Goal: Task Accomplishment & Management: Manage account settings

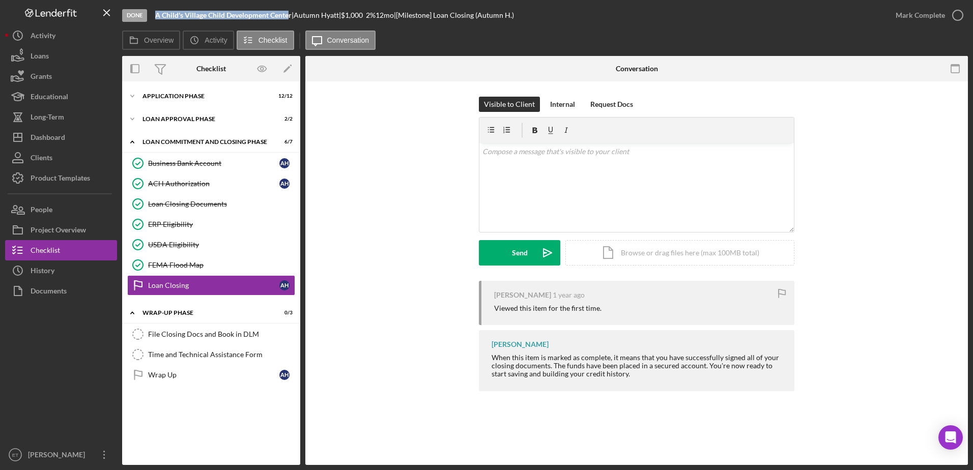
drag, startPoint x: 155, startPoint y: 16, endPoint x: 289, endPoint y: 18, distance: 134.3
click at [289, 18] on b "A Child's Village Child Development Center" at bounding box center [223, 15] width 136 height 9
copy b "A Child's Village Child Development Cente"
click at [184, 334] on div "File Closing Docs and Book in DLM" at bounding box center [221, 334] width 147 height 8
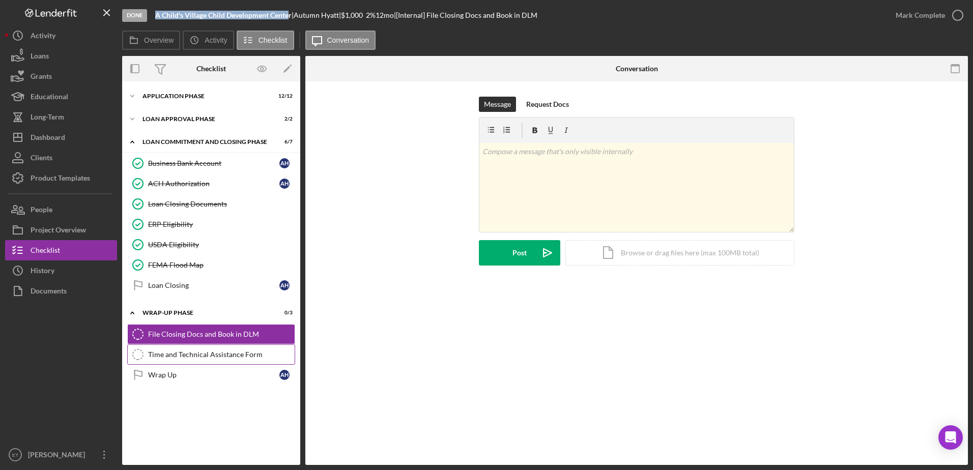
click at [177, 353] on div "Time and Technical Assistance Form" at bounding box center [221, 355] width 147 height 8
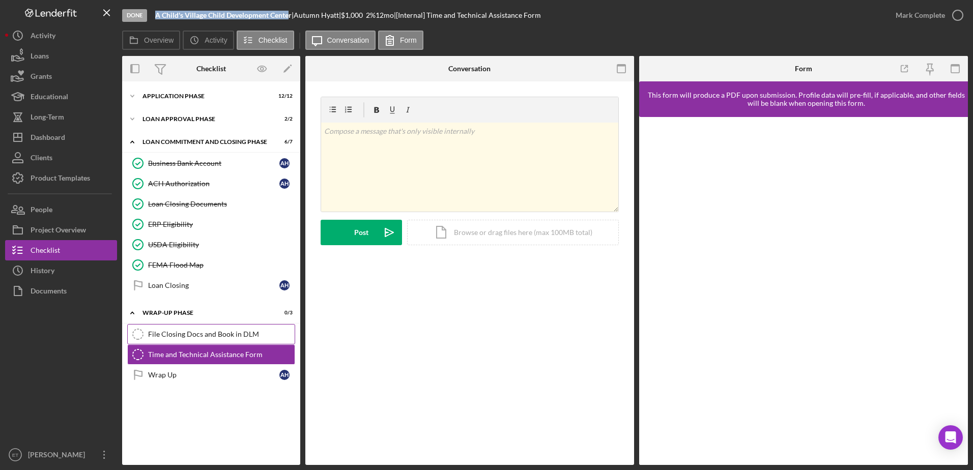
click at [189, 338] on div "File Closing Docs and Book in DLM" at bounding box center [221, 334] width 147 height 8
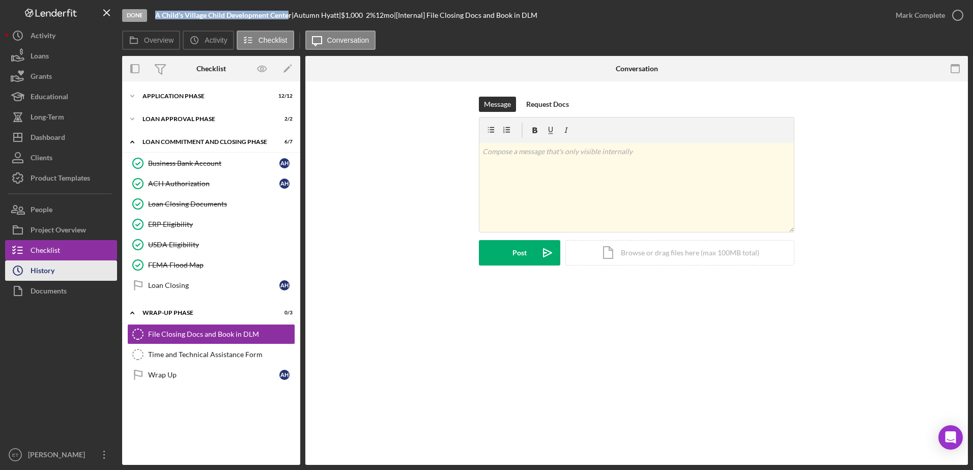
click at [60, 275] on button "Icon/History History" at bounding box center [61, 270] width 112 height 20
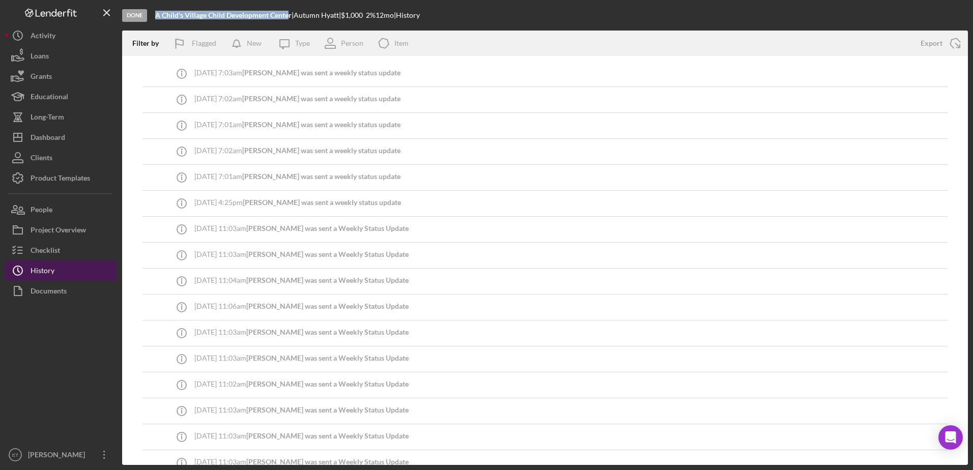
click at [60, 275] on button "Icon/History History" at bounding box center [61, 270] width 112 height 20
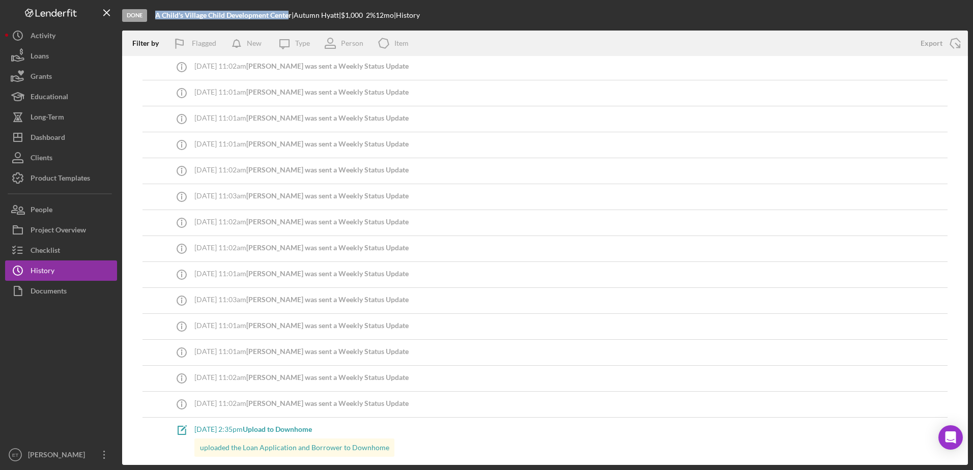
scroll to position [1278, 0]
click at [70, 247] on button "Checklist" at bounding box center [61, 250] width 112 height 20
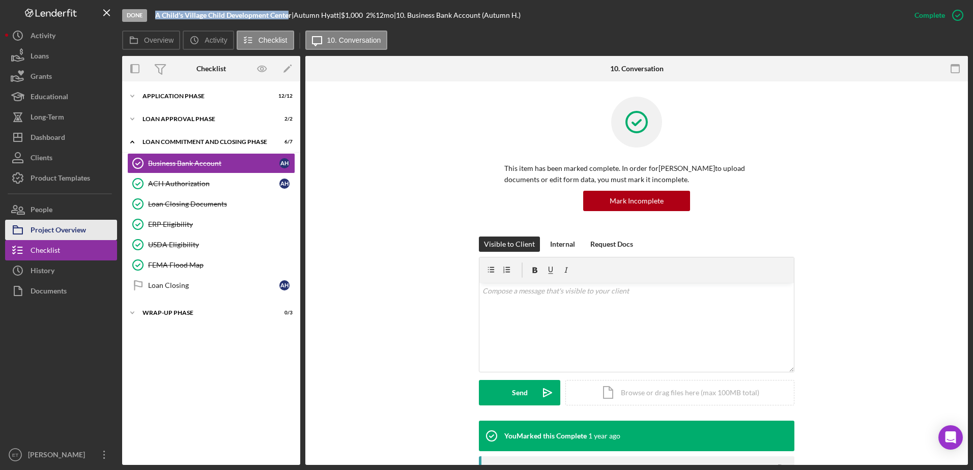
click at [62, 235] on div "Project Overview" at bounding box center [58, 231] width 55 height 23
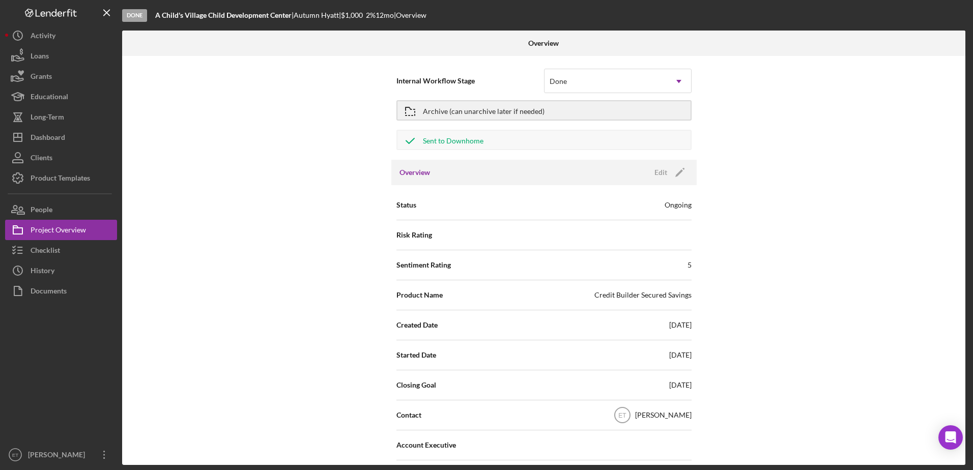
click at [562, 211] on div "Status Ongoing" at bounding box center [543, 204] width 295 height 25
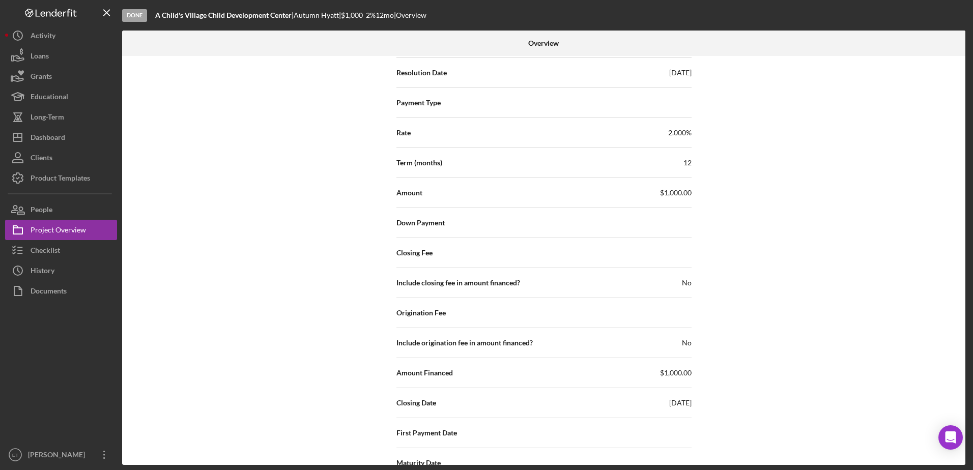
scroll to position [1523, 0]
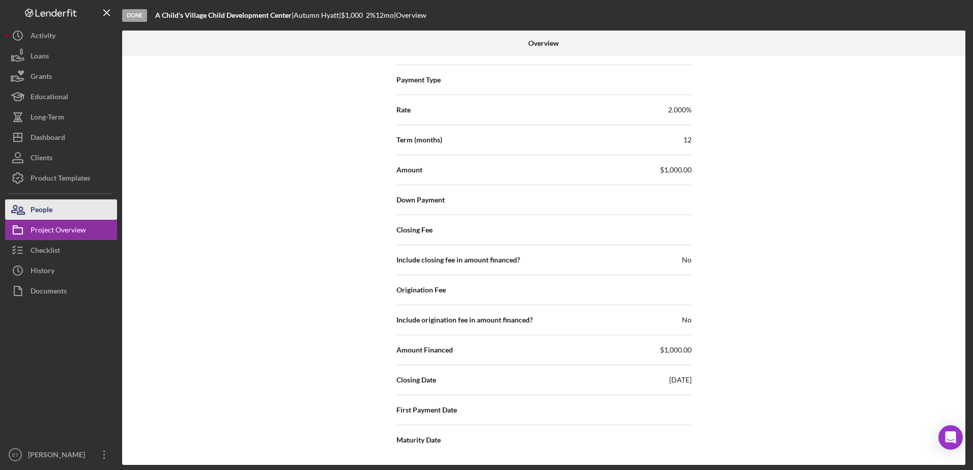
click at [42, 209] on div "People" at bounding box center [42, 210] width 22 height 23
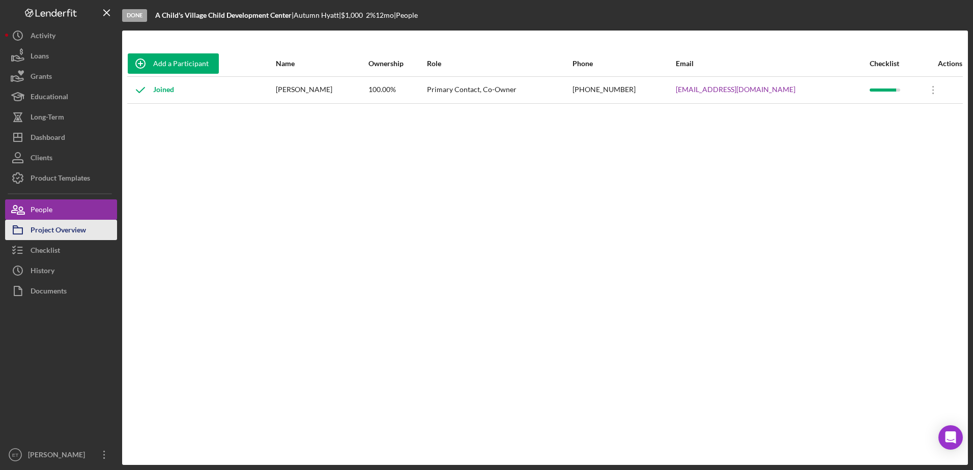
click at [65, 234] on div "Project Overview" at bounding box center [58, 231] width 55 height 23
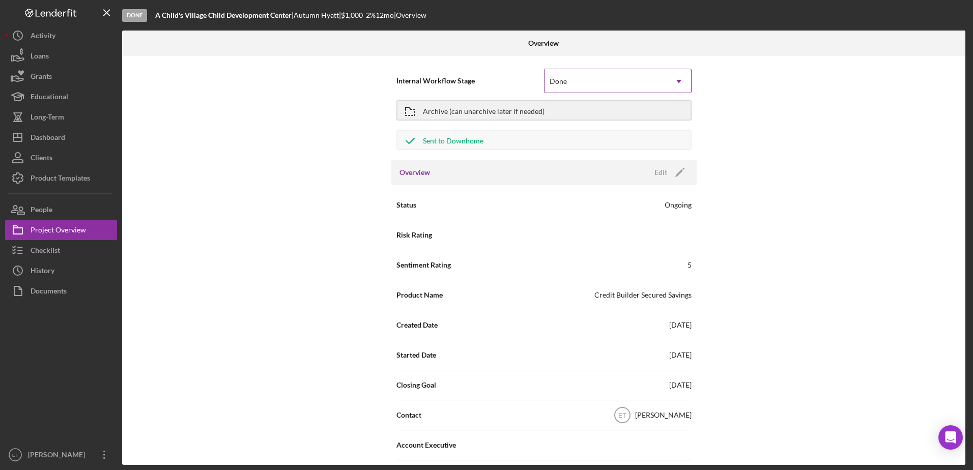
click at [676, 81] on icon "Icon/Dropdown Arrow" at bounding box center [678, 81] width 24 height 24
click at [764, 80] on div "Internal Workflow Stage Done Icon/Dropdown Arrow Archive (can unarchive later i…" at bounding box center [543, 260] width 843 height 409
click at [490, 112] on div "Archive (can unarchive later if needed)" at bounding box center [484, 110] width 122 height 18
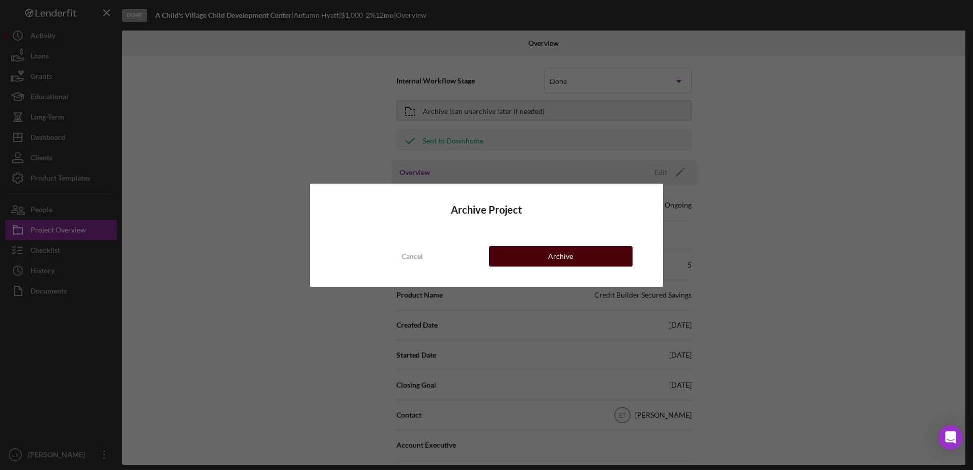
click at [577, 257] on button "Archive" at bounding box center [560, 256] width 143 height 20
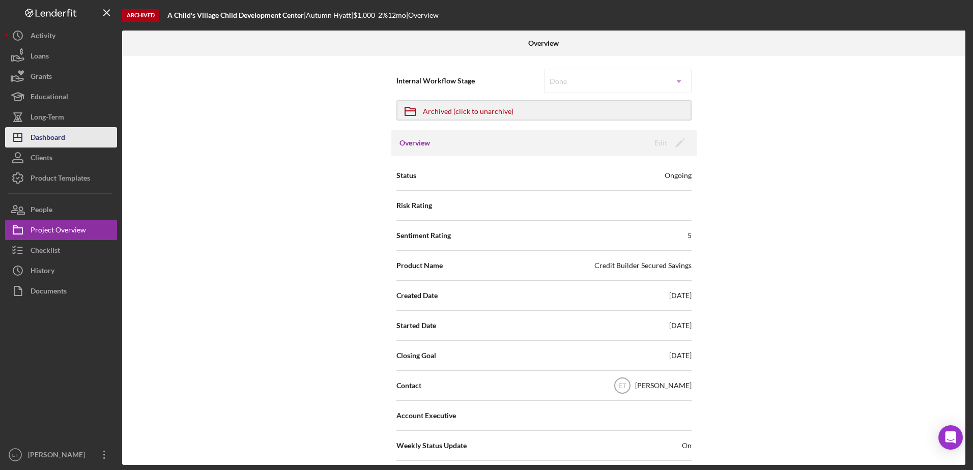
click at [51, 142] on div "Dashboard" at bounding box center [48, 138] width 35 height 23
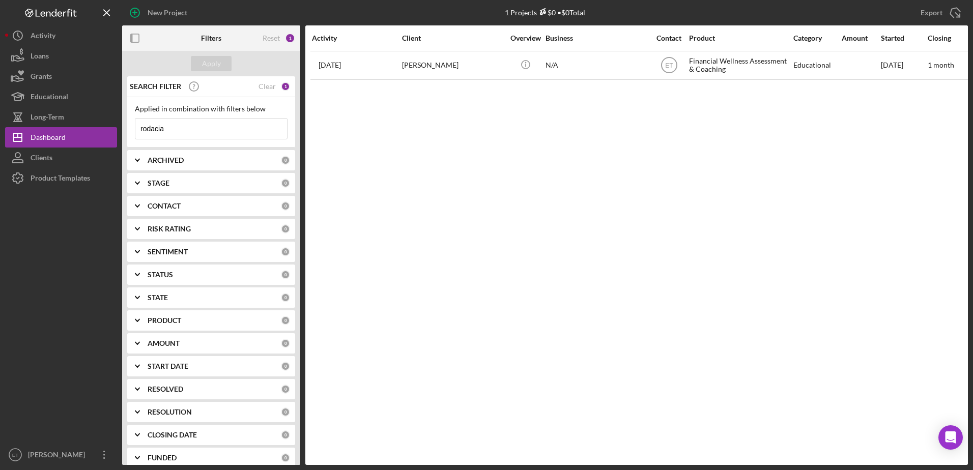
click at [195, 318] on div "PRODUCT" at bounding box center [214, 320] width 133 height 8
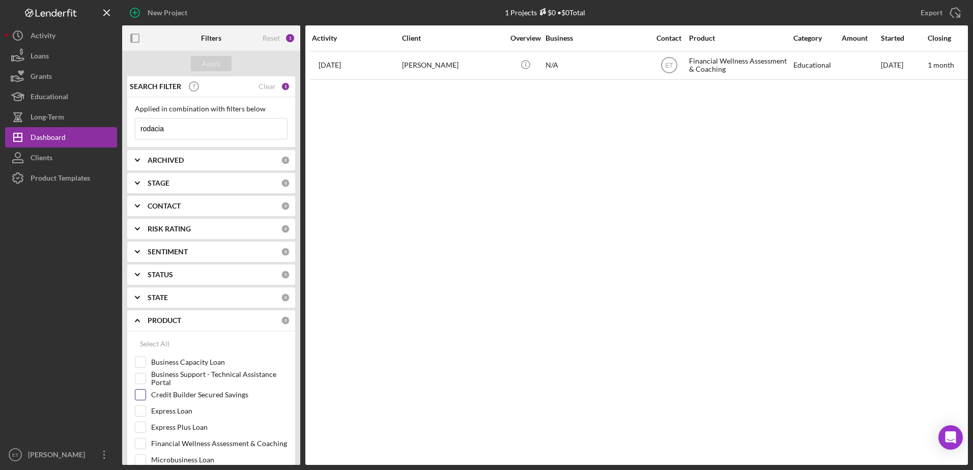
click at [142, 395] on input "Credit Builder Secured Savings" at bounding box center [140, 395] width 10 height 10
checkbox input "true"
click at [190, 162] on div "ARCHIVED" at bounding box center [214, 160] width 133 height 8
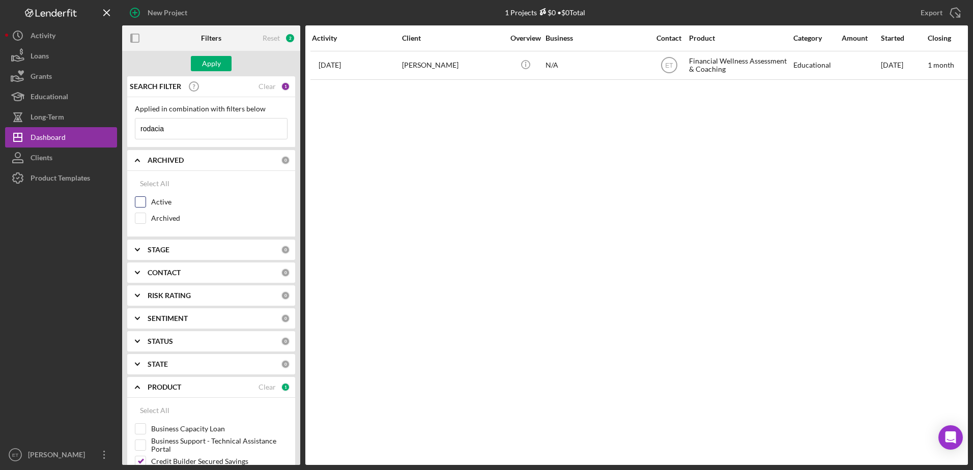
click at [141, 202] on input "Active" at bounding box center [140, 202] width 10 height 10
checkbox input "true"
click at [140, 218] on input "Archived" at bounding box center [140, 218] width 10 height 10
checkbox input "true"
click at [192, 250] on div "STAGE" at bounding box center [214, 250] width 133 height 8
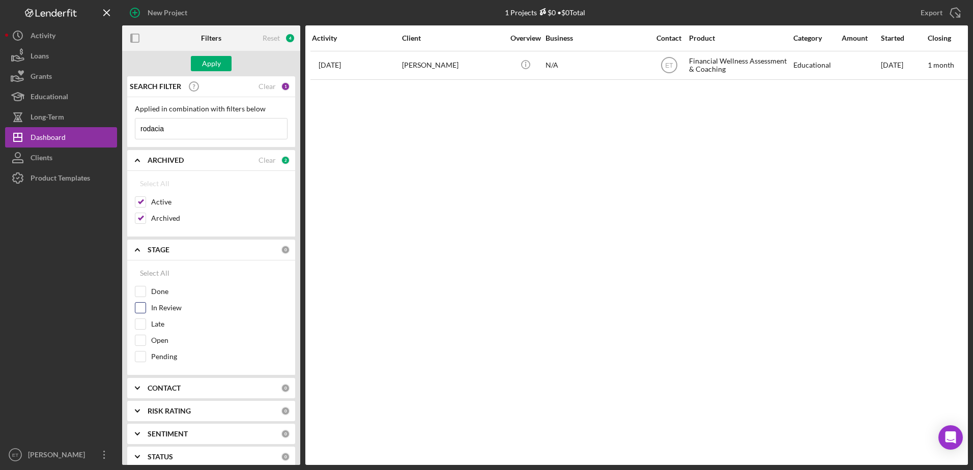
click at [139, 309] on input "In Review" at bounding box center [140, 308] width 10 height 10
checkbox input "true"
drag, startPoint x: 140, startPoint y: 324, endPoint x: 140, endPoint y: 336, distance: 12.2
click at [140, 336] on div "Done In Review Late Open Pending" at bounding box center [211, 326] width 153 height 81
click at [140, 336] on input "Open" at bounding box center [140, 340] width 10 height 10
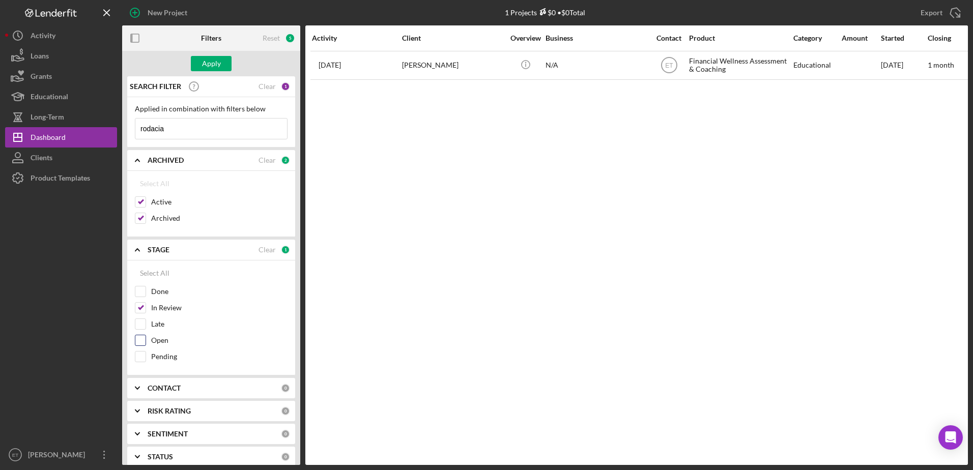
checkbox input "true"
click at [141, 324] on input "Late" at bounding box center [140, 324] width 10 height 10
checkbox input "true"
click at [141, 355] on input "Pending" at bounding box center [140, 357] width 10 height 10
checkbox input "true"
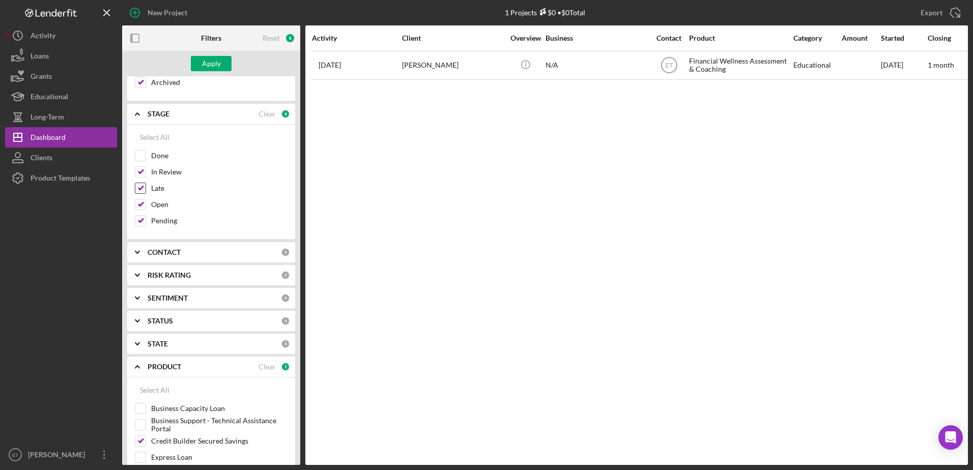
scroll to position [136, 0]
click at [192, 321] on div "STATUS" at bounding box center [214, 320] width 133 height 8
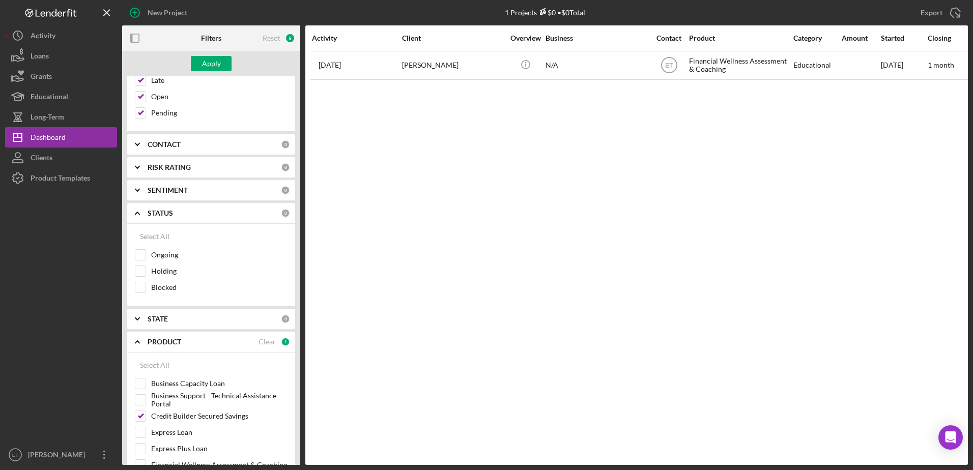
scroll to position [247, 0]
click at [181, 313] on div "STATE" at bounding box center [214, 315] width 133 height 8
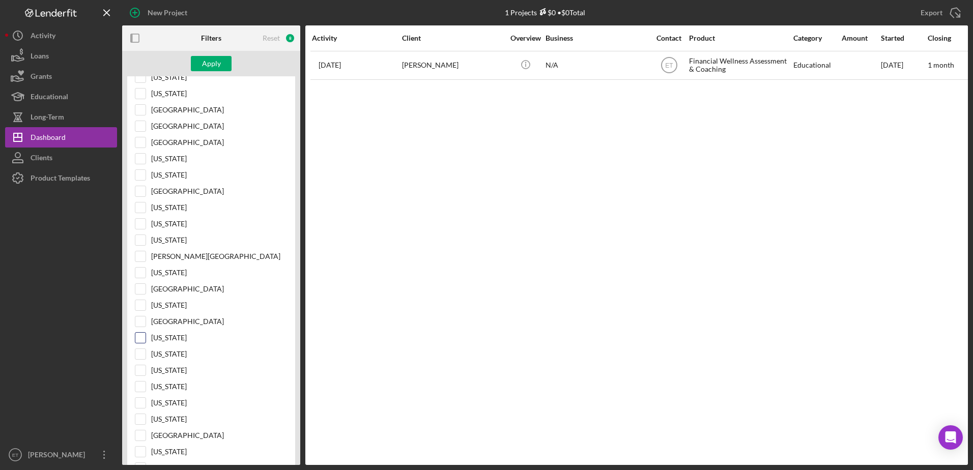
scroll to position [1293, 0]
click at [138, 339] on input "South Carolina" at bounding box center [140, 337] width 10 height 10
checkbox input "true"
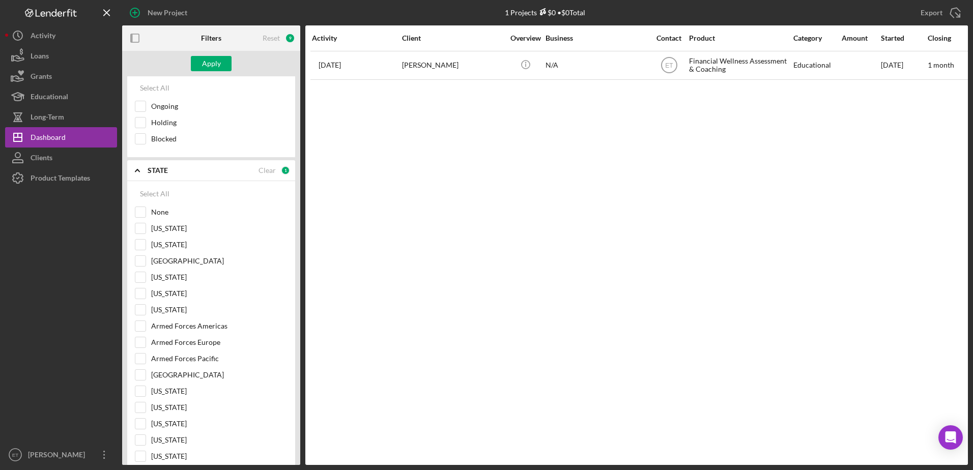
scroll to position [392, 0]
click at [188, 168] on div "STATE" at bounding box center [203, 171] width 111 height 8
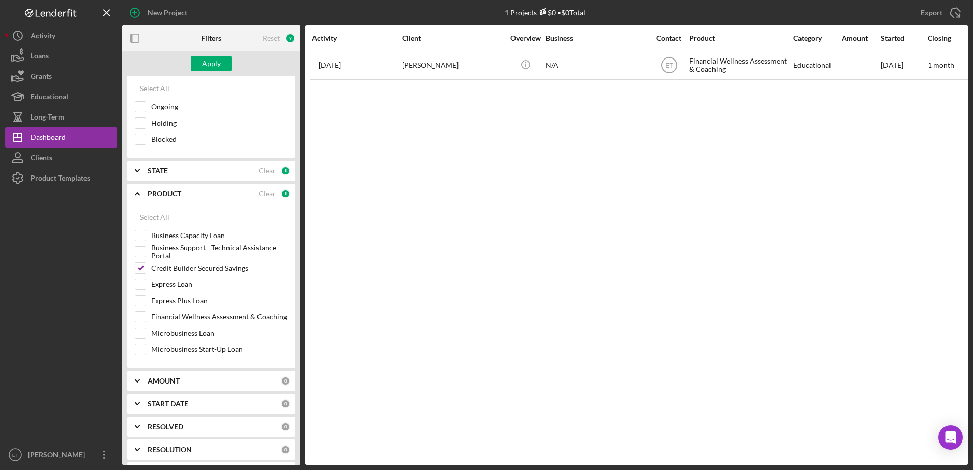
scroll to position [463, 0]
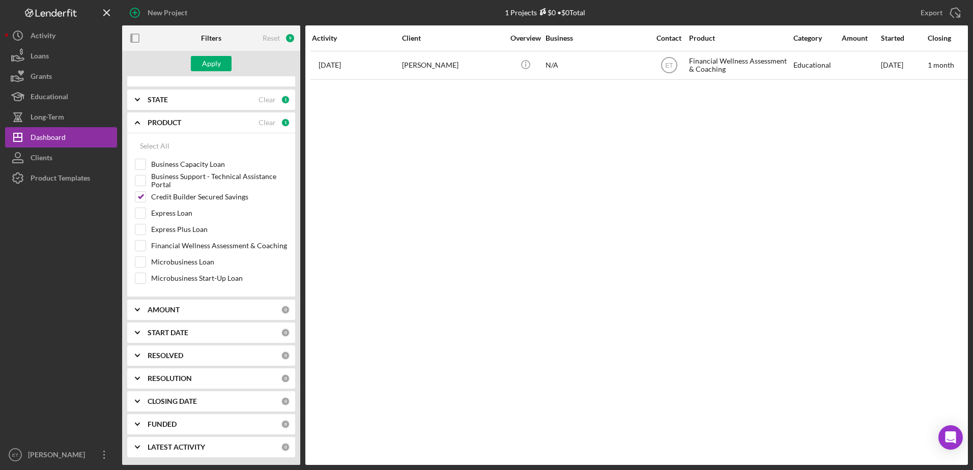
click at [193, 402] on b "CLOSING DATE" at bounding box center [172, 401] width 49 height 8
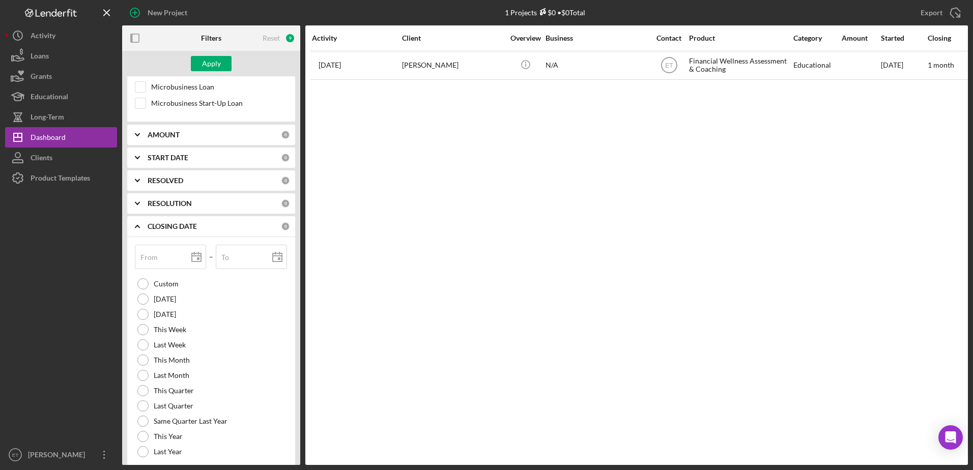
scroll to position [637, 0]
click at [181, 226] on b "CLOSING DATE" at bounding box center [172, 227] width 49 height 8
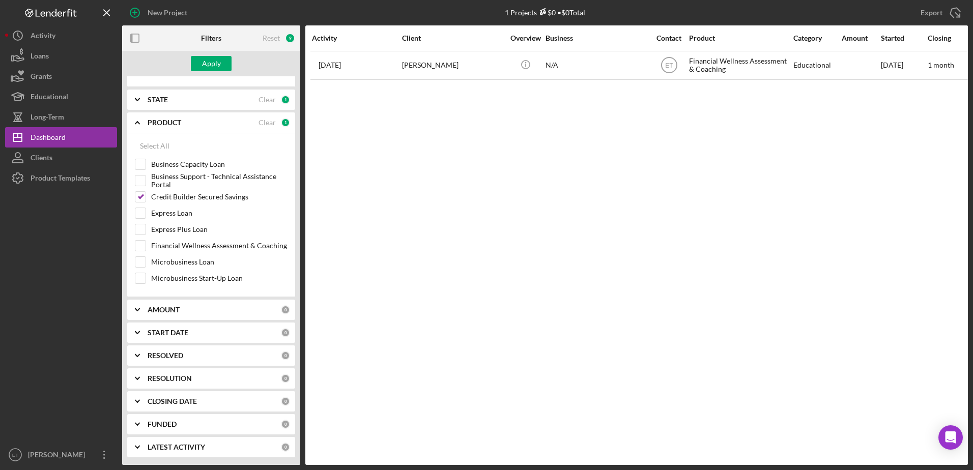
scroll to position [463, 0]
click at [190, 383] on b "RESOLUTION" at bounding box center [170, 378] width 44 height 8
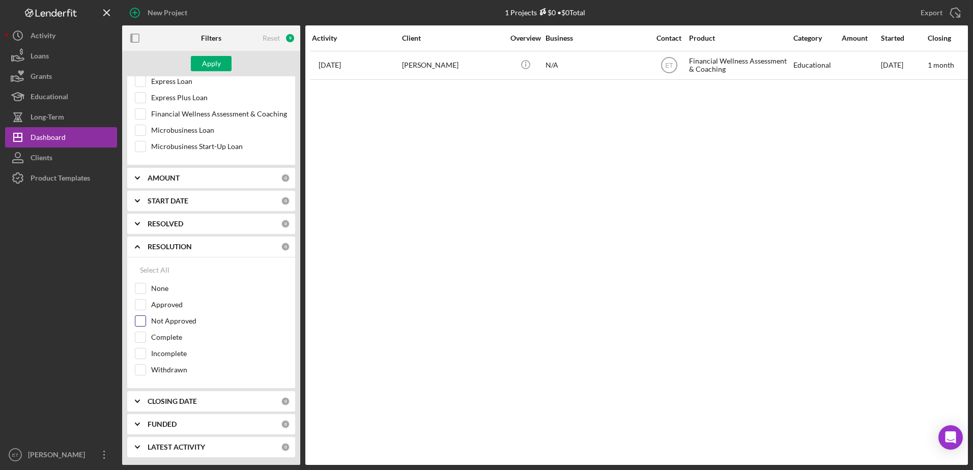
click at [145, 323] on input "Not Approved" at bounding box center [140, 321] width 10 height 10
checkbox input "true"
click at [144, 354] on input "Incomplete" at bounding box center [140, 354] width 10 height 10
checkbox input "true"
click at [143, 371] on input "Withdrawn" at bounding box center [140, 370] width 10 height 10
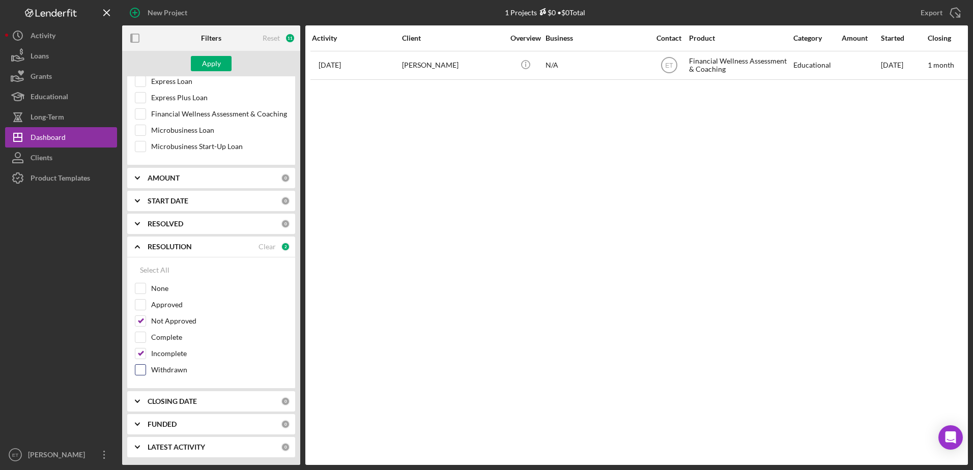
checkbox input "true"
click at [141, 293] on input "None" at bounding box center [140, 288] width 10 height 10
checkbox input "true"
click at [211, 63] on div "Apply" at bounding box center [211, 63] width 19 height 15
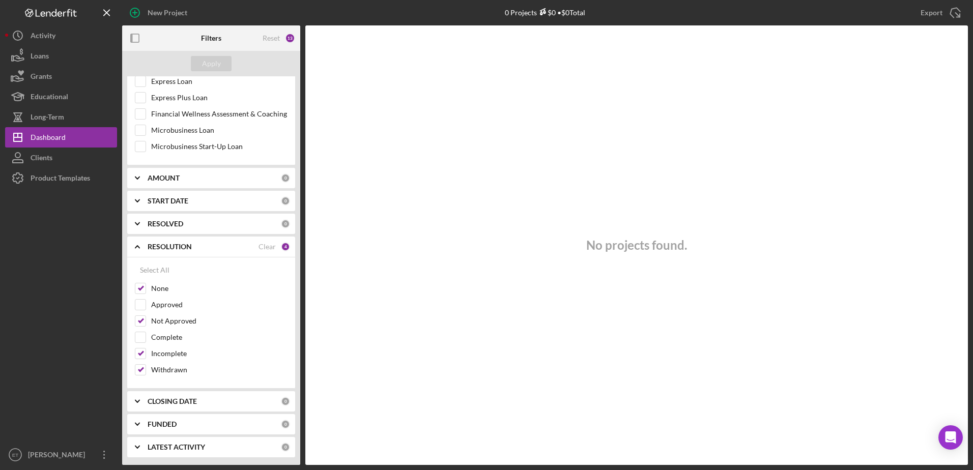
click at [217, 245] on div "RESOLUTION" at bounding box center [203, 247] width 111 height 8
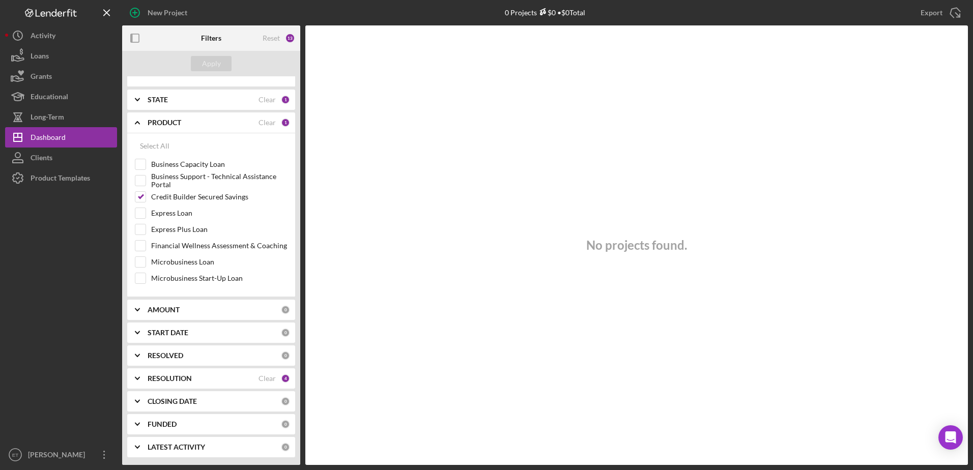
click at [211, 125] on div "PRODUCT" at bounding box center [203, 123] width 111 height 8
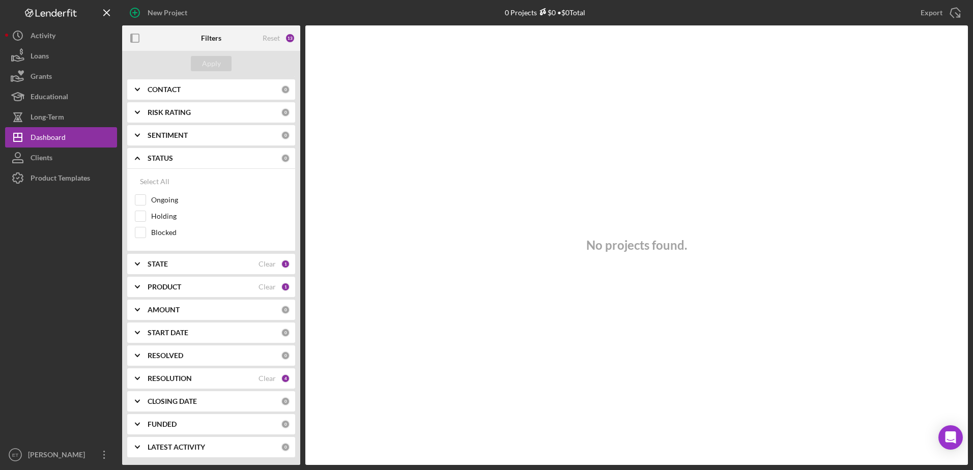
scroll to position [299, 0]
click at [212, 266] on div "STATE" at bounding box center [203, 264] width 111 height 8
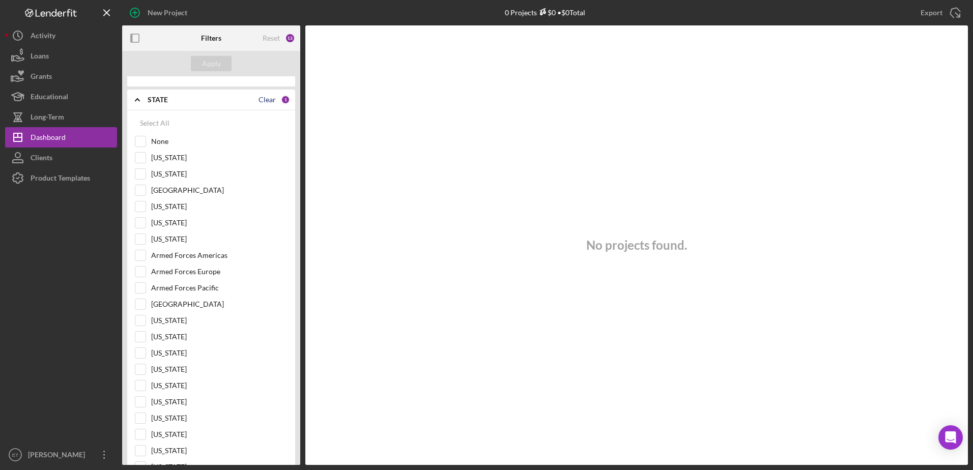
click at [262, 100] on div "Clear" at bounding box center [266, 100] width 17 height 8
checkbox input "false"
click at [204, 98] on div "STATE" at bounding box center [214, 100] width 133 height 8
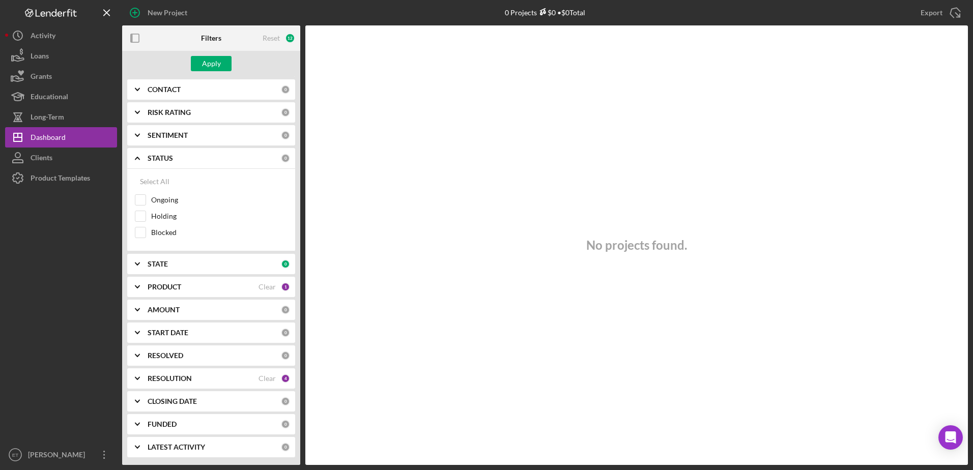
scroll to position [299, 0]
click at [195, 156] on div "STATUS" at bounding box center [214, 158] width 133 height 8
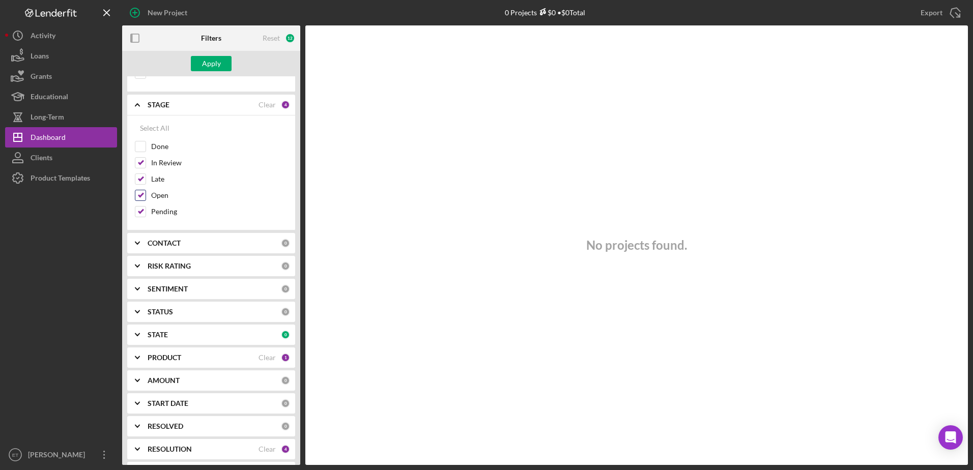
scroll to position [144, 0]
click at [205, 106] on div "STAGE" at bounding box center [203, 105] width 111 height 8
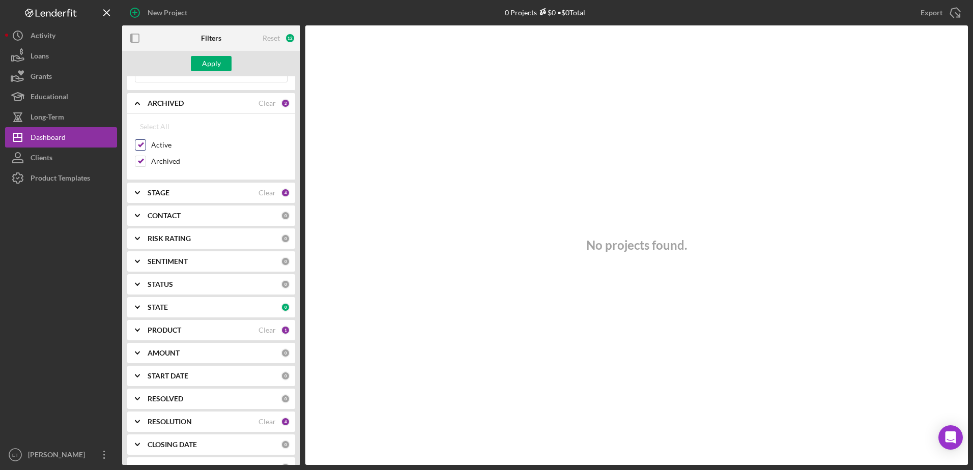
scroll to position [56, 0]
click at [198, 104] on div "ARCHIVED" at bounding box center [203, 104] width 111 height 8
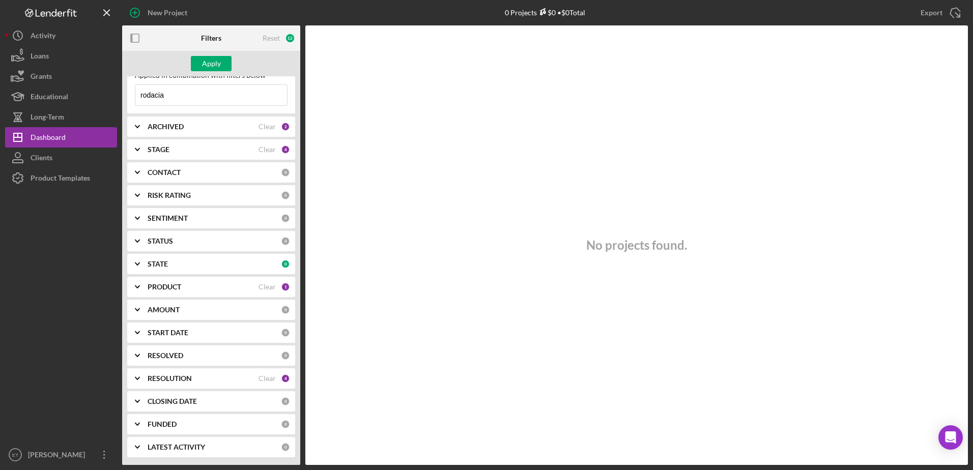
scroll to position [0, 0]
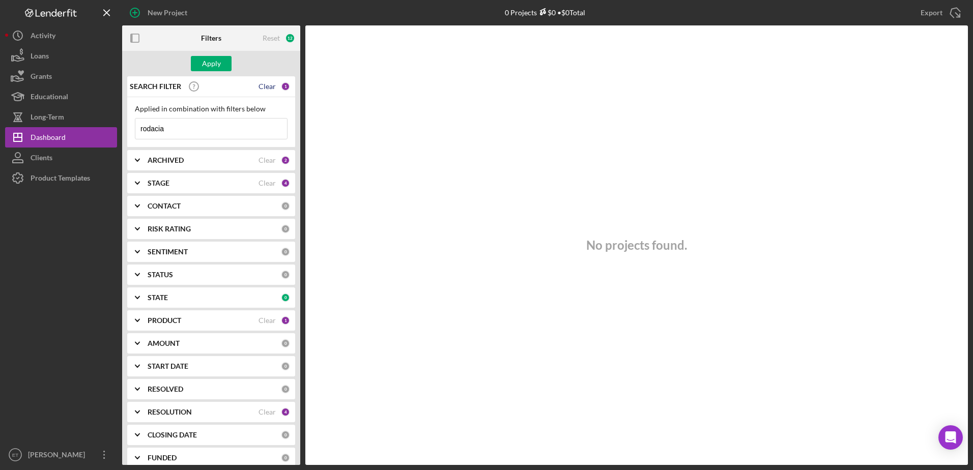
click at [259, 87] on div "Clear" at bounding box center [266, 86] width 17 height 8
click at [211, 64] on div "Apply" at bounding box center [211, 63] width 19 height 15
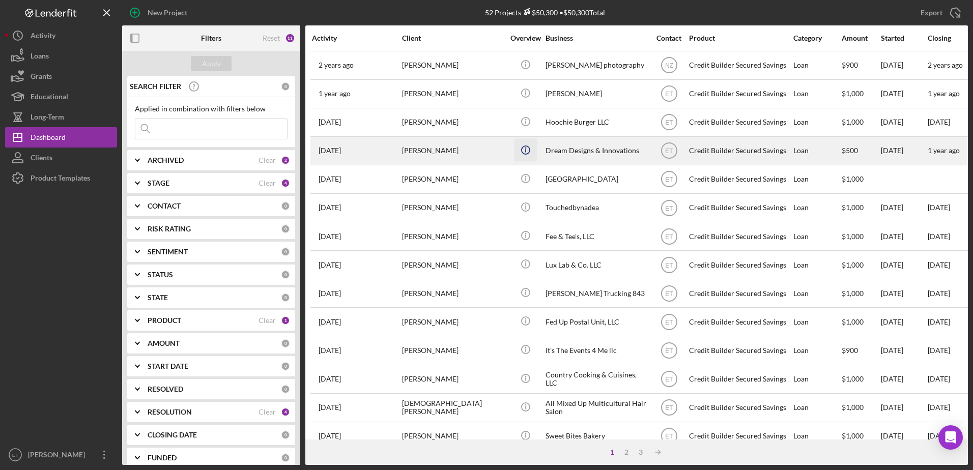
scroll to position [13, 0]
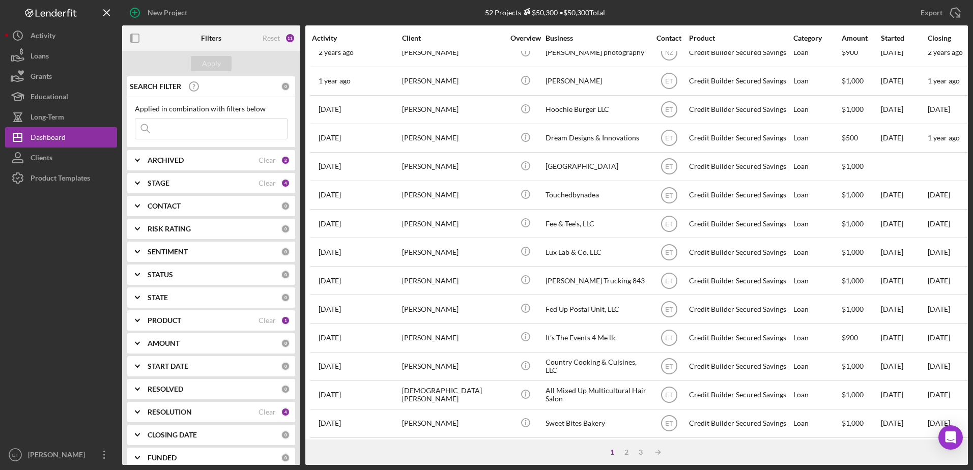
click at [322, 39] on div "Activity" at bounding box center [356, 38] width 89 height 8
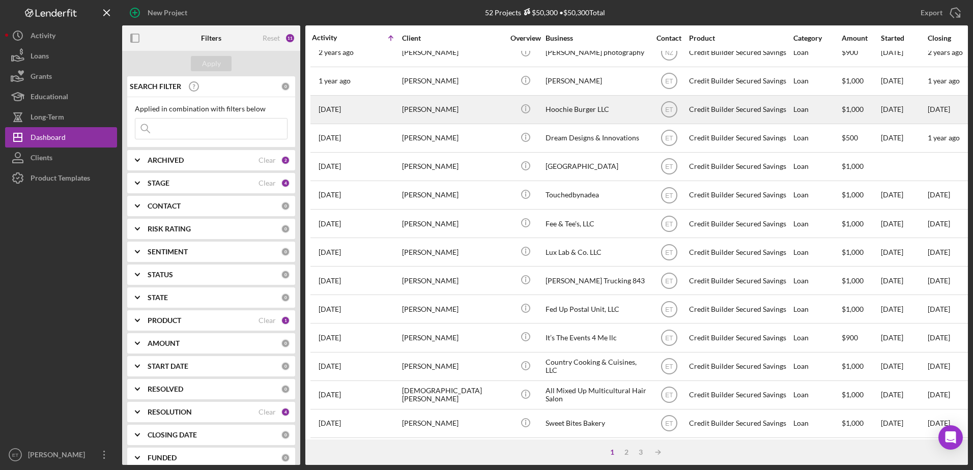
scroll to position [0, 0]
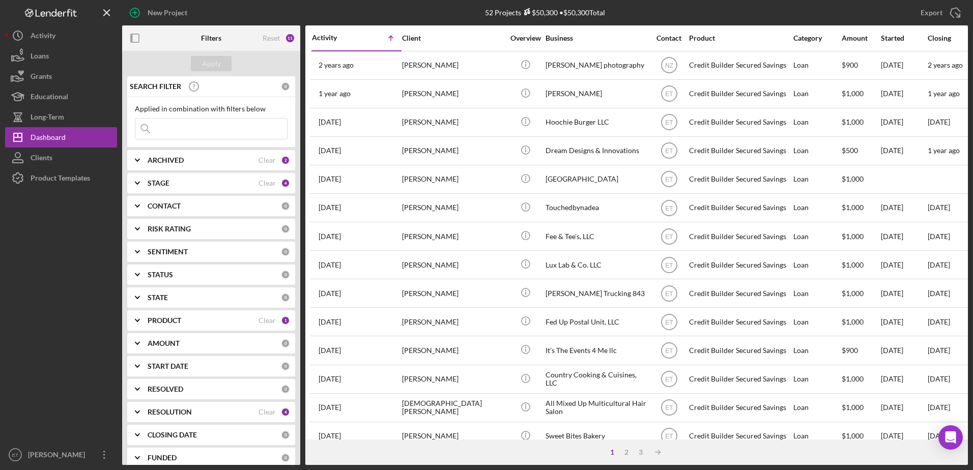
click at [346, 45] on div "Activity Icon/Table Sort Arrow" at bounding box center [356, 38] width 89 height 24
click at [331, 41] on div "Activity" at bounding box center [334, 38] width 45 height 8
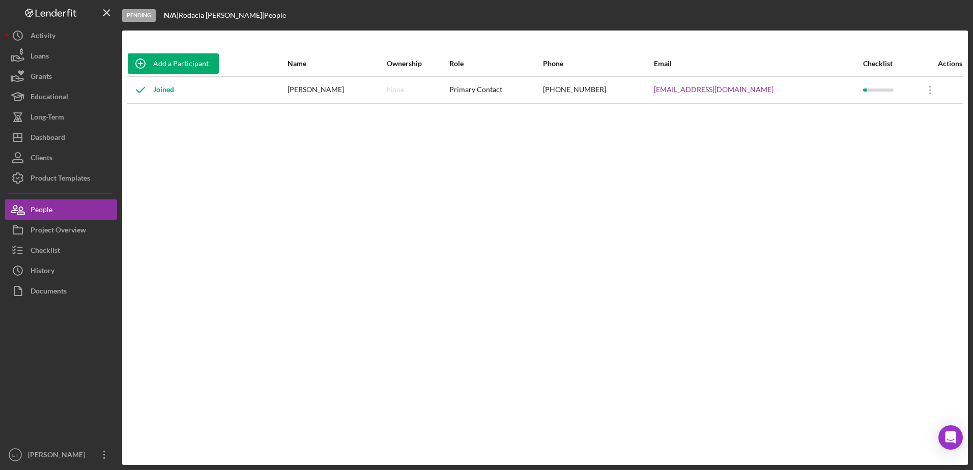
click at [297, 246] on div "Add a Participant Name Ownership Role Phone Email Checklist Actions Joined [PER…" at bounding box center [545, 248] width 846 height 394
